Goal: Transaction & Acquisition: Purchase product/service

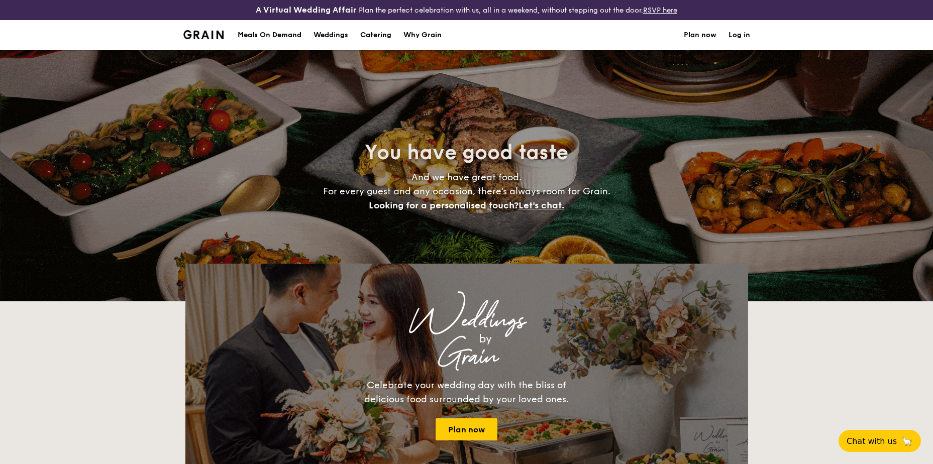
select select
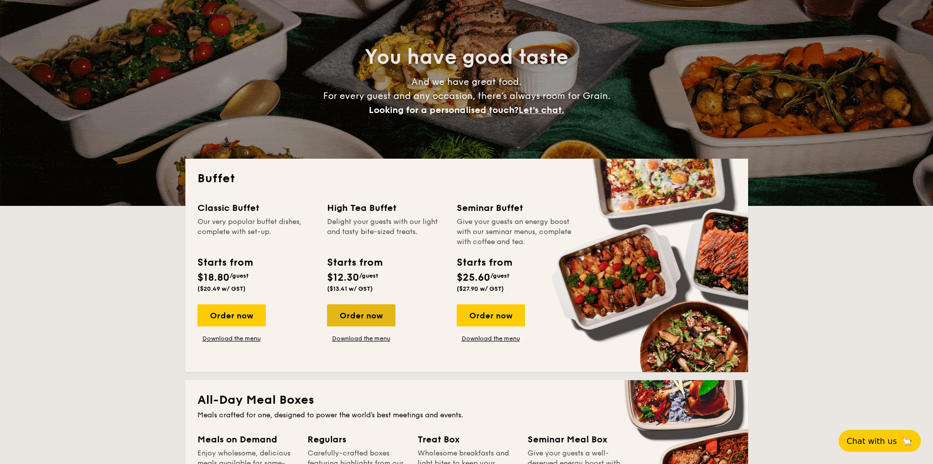
scroll to position [117, 0]
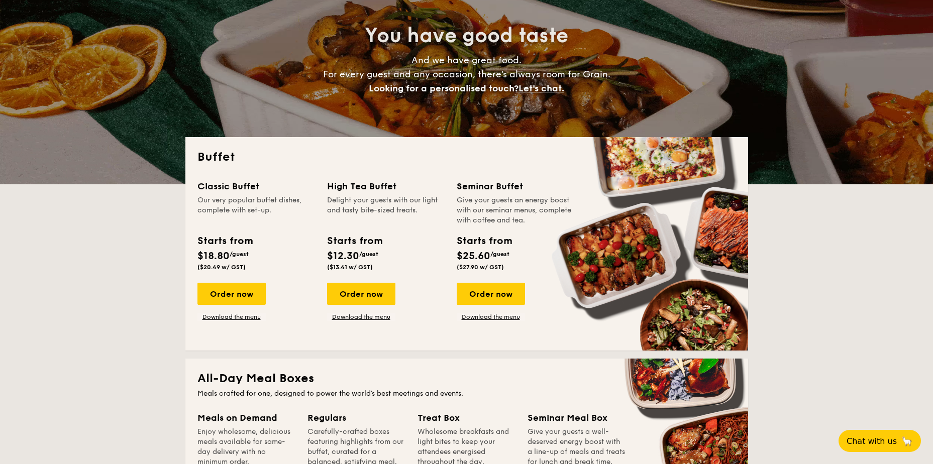
drag, startPoint x: 232, startPoint y: 288, endPoint x: 269, endPoint y: 302, distance: 40.1
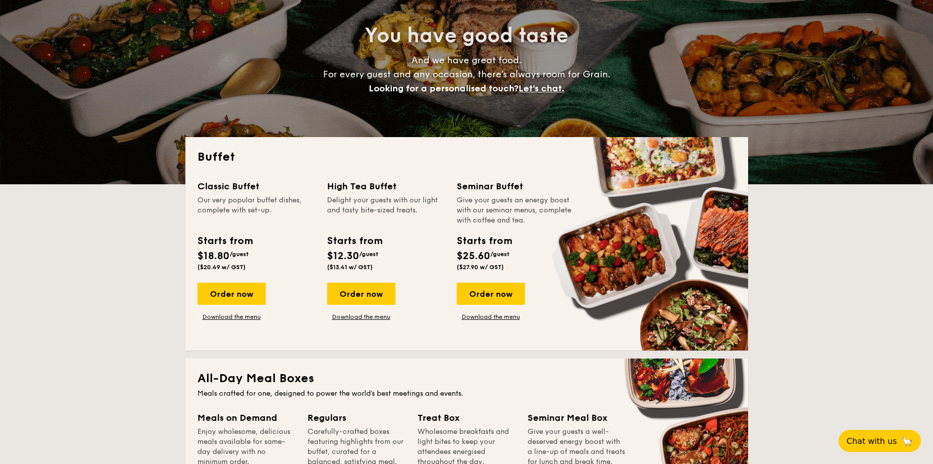
click at [232, 288] on div "Order now" at bounding box center [232, 294] width 68 height 22
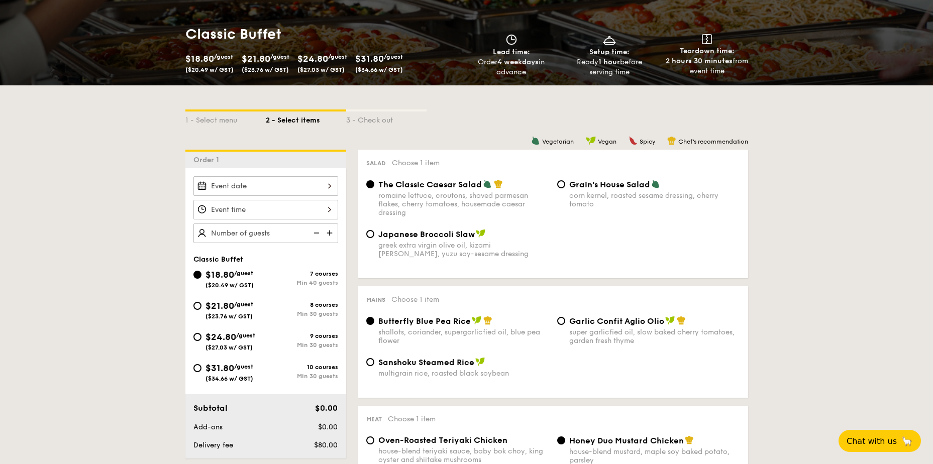
scroll to position [235, 0]
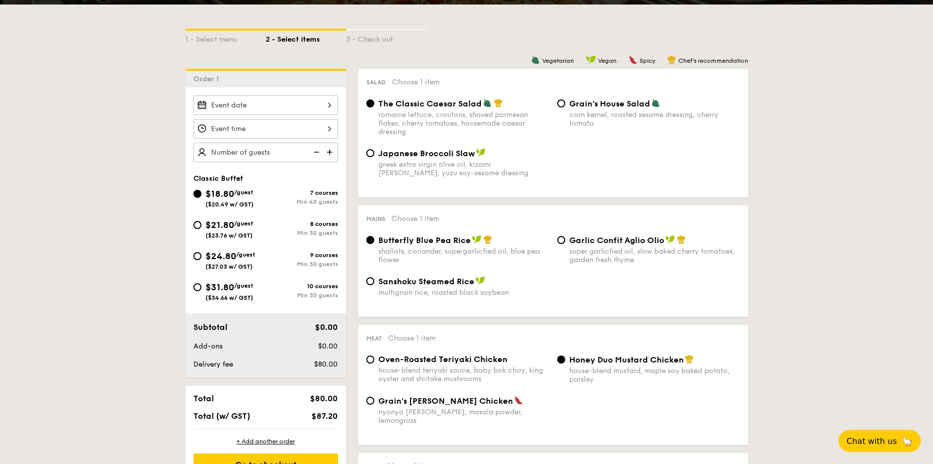
click at [327, 152] on img at bounding box center [330, 152] width 15 height 19
type input "55 guests"
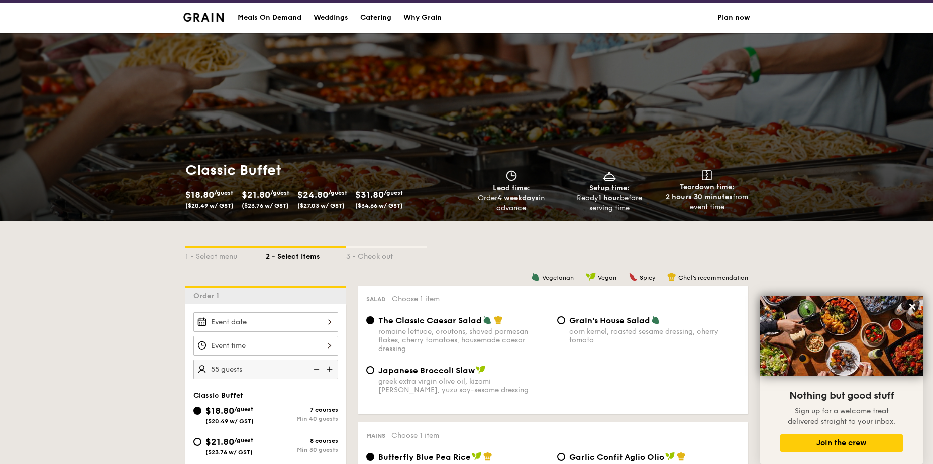
scroll to position [0, 0]
